Goal: Information Seeking & Learning: Learn about a topic

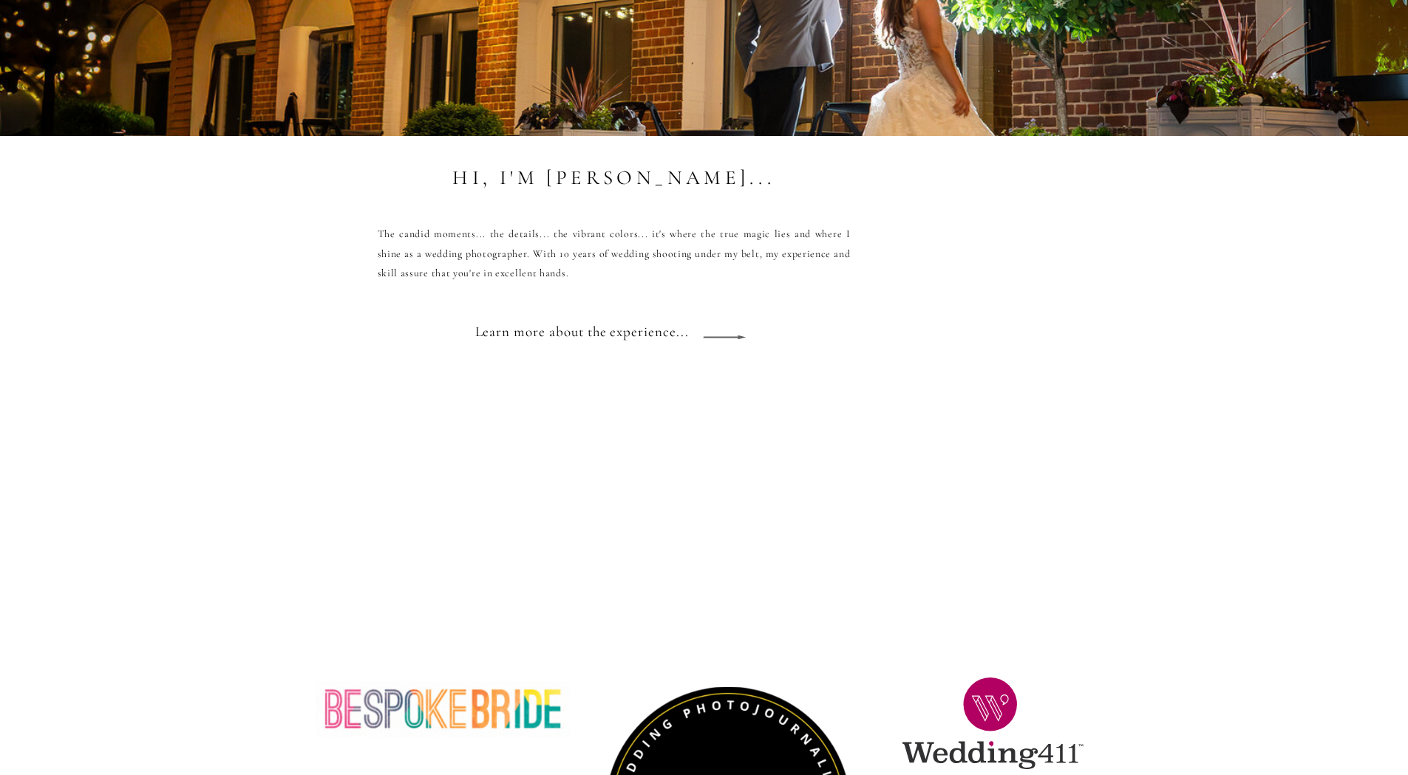
scroll to position [1179, 0]
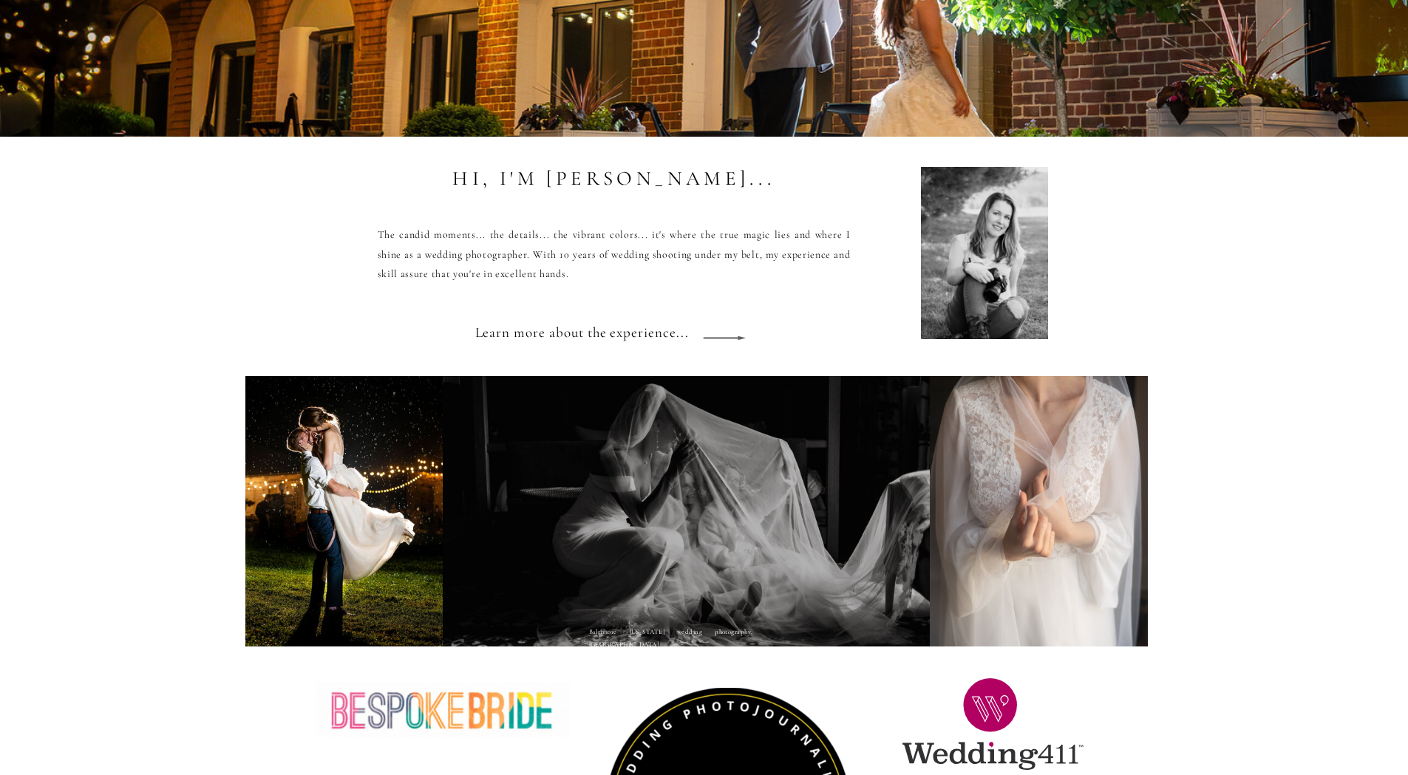
click at [684, 338] on h3 "Learn more about the experience..." at bounding box center [589, 339] width 229 height 40
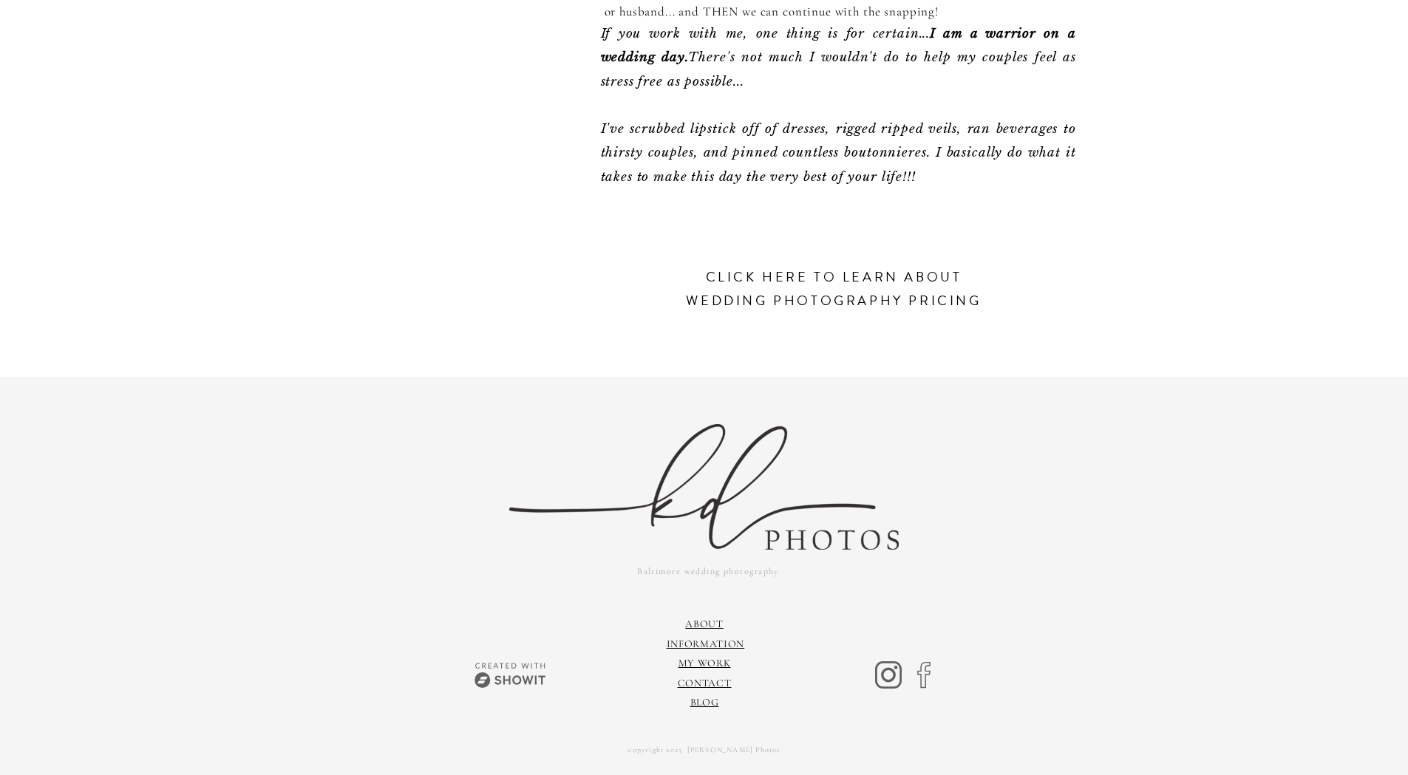
scroll to position [571, 0]
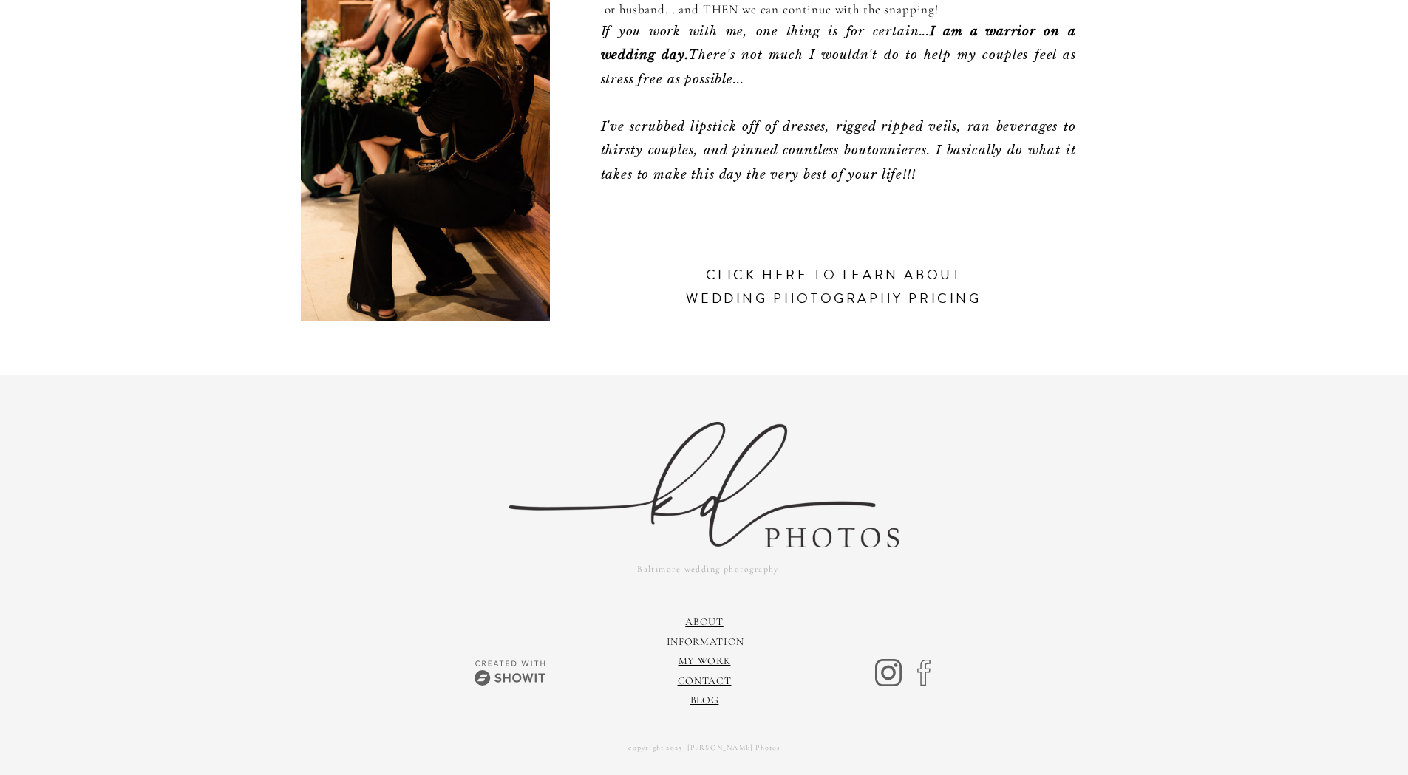
click at [843, 295] on h3 "click here to learn about wedding photography pricing" at bounding box center [834, 300] width 313 height 74
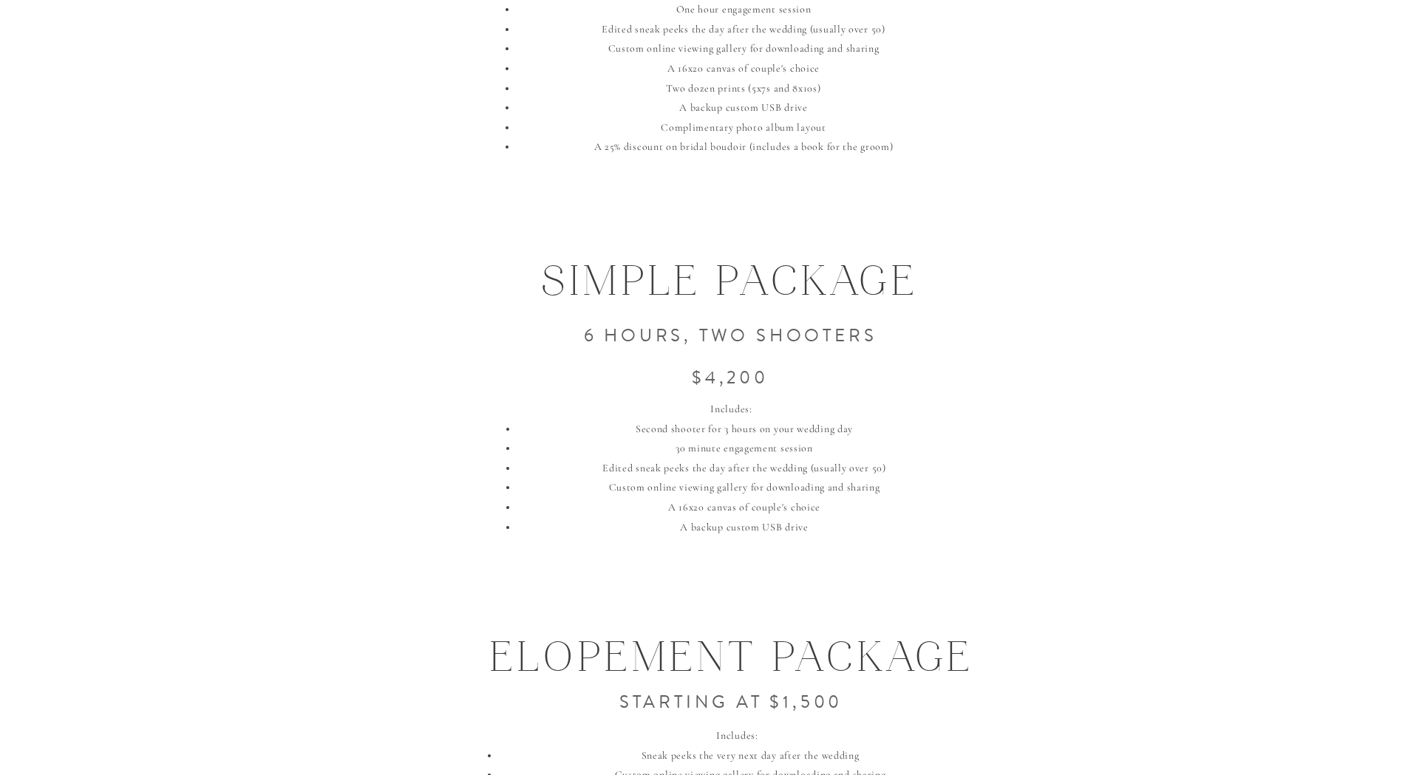
scroll to position [1592, 0]
